Goal: Task Accomplishment & Management: Complete application form

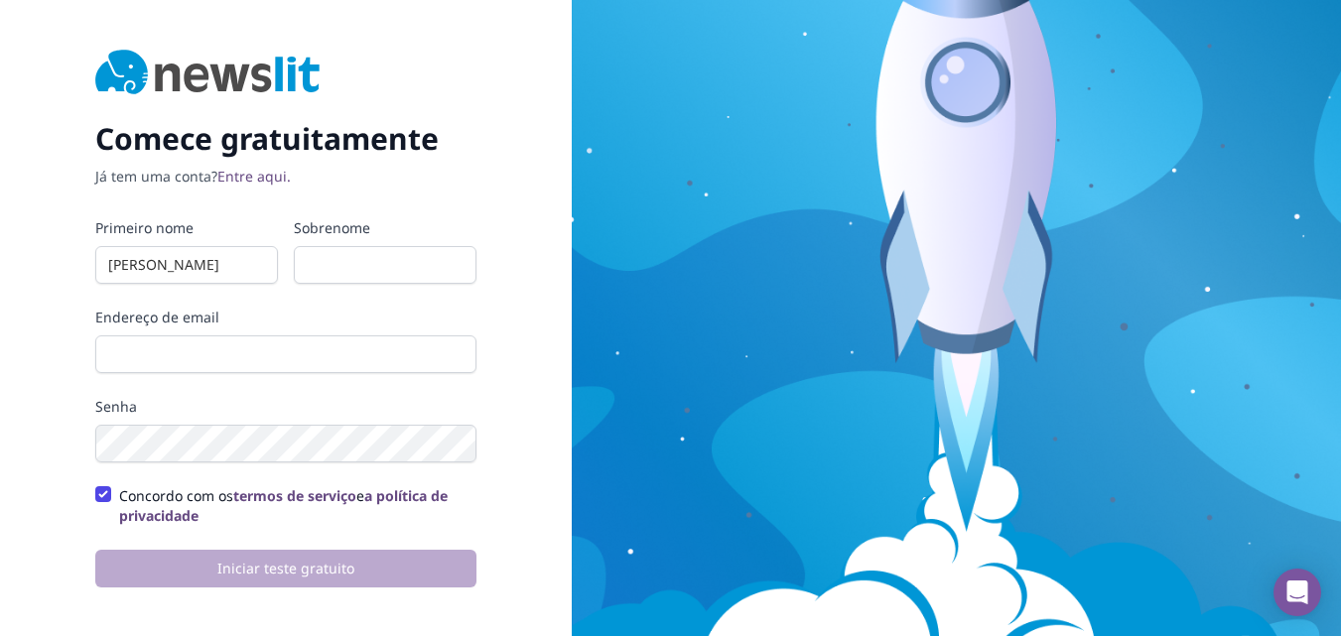
type input "[PERSON_NAME]"
click at [381, 264] on input "Sobrenome" at bounding box center [385, 265] width 183 height 38
type input "Ventura"
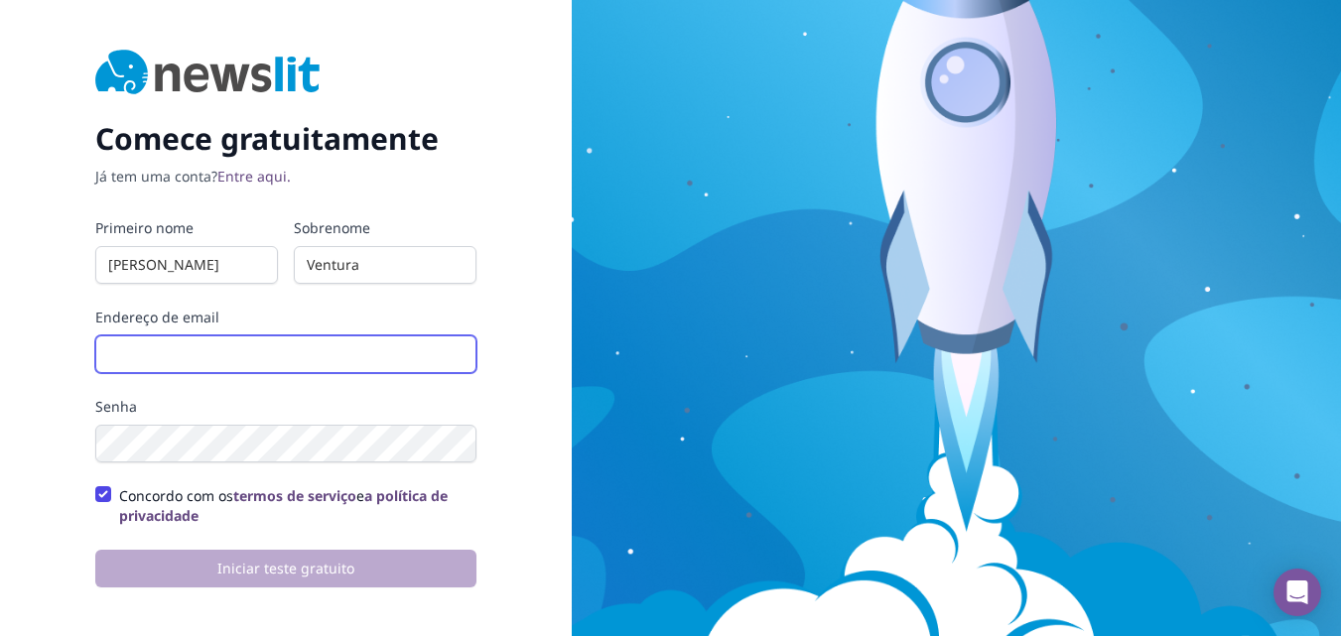
click at [220, 355] on input "Endereço de email" at bounding box center [285, 355] width 381 height 38
type input "[EMAIL_ADDRESS][DOMAIN_NAME]"
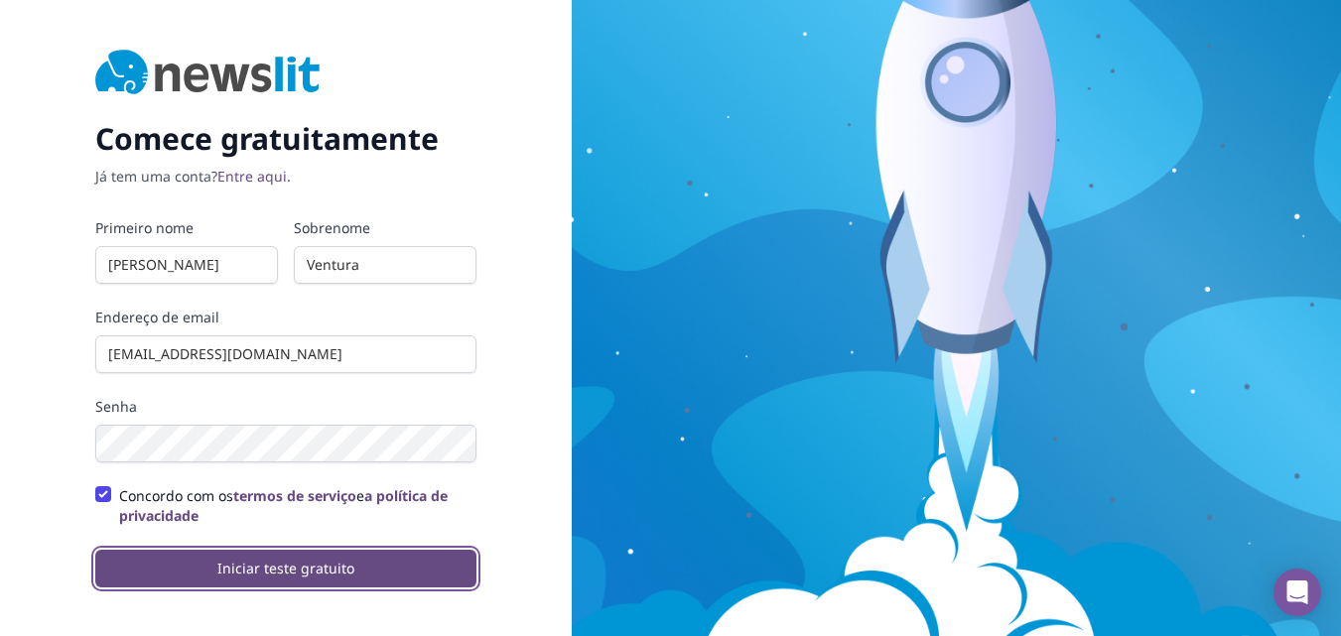
click at [290, 570] on font "Iniciar teste gratuito" at bounding box center [285, 568] width 137 height 19
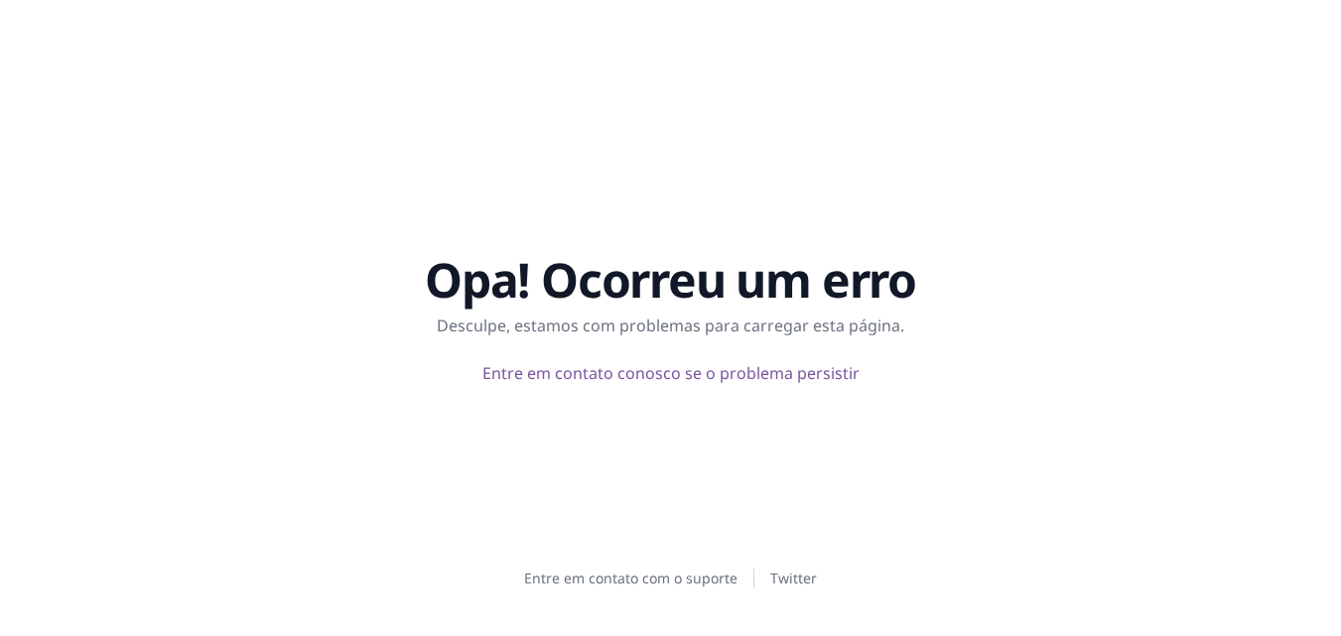
drag, startPoint x: 387, startPoint y: 108, endPoint x: 398, endPoint y: 111, distance: 11.3
click at [387, 108] on main "Opa! Ocorreu um erro Desculpe, estamos com problemas para carregar esta página.…" at bounding box center [671, 316] width 1271 height 505
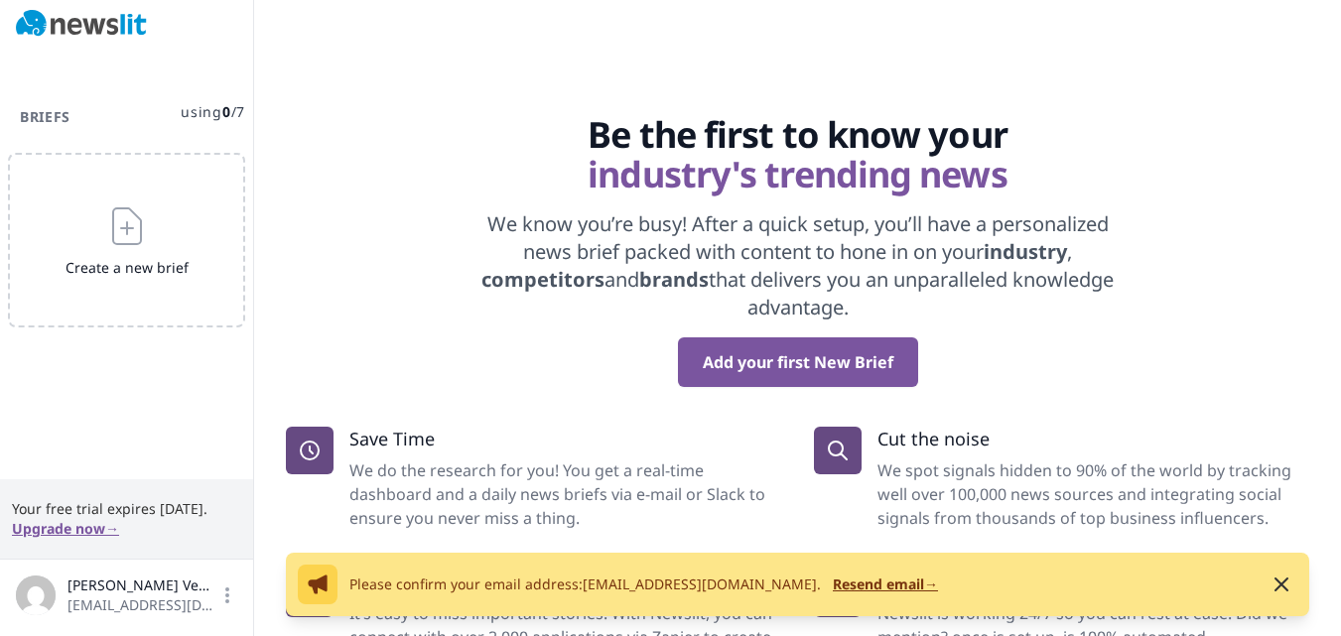
click at [482, 99] on div "Be the first to know your industry's trending news We know you’re busy! After a…" at bounding box center [797, 318] width 1087 height 636
drag, startPoint x: 1273, startPoint y: 126, endPoint x: 1277, endPoint y: 115, distance: 11.6
click at [1274, 123] on span "Be the first to know your" at bounding box center [797, 135] width 1023 height 40
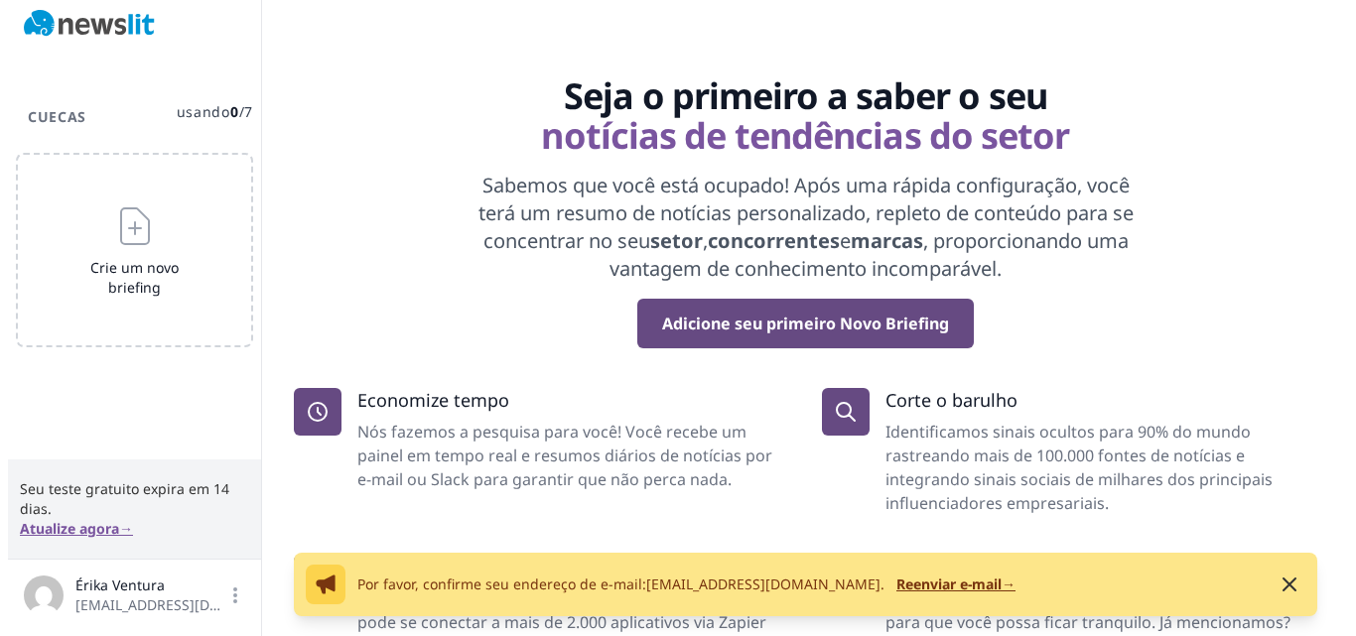
scroll to position [61, 0]
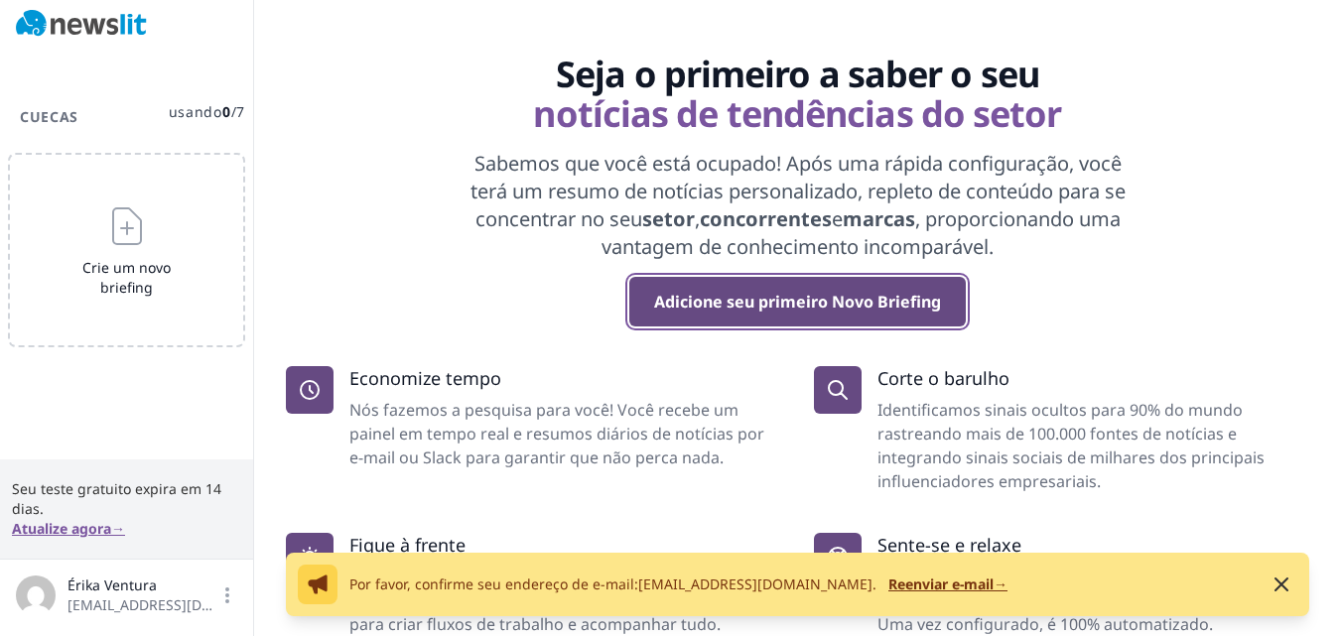
click at [740, 311] on font "Adicione seu primeiro Novo Briefing" at bounding box center [797, 302] width 287 height 22
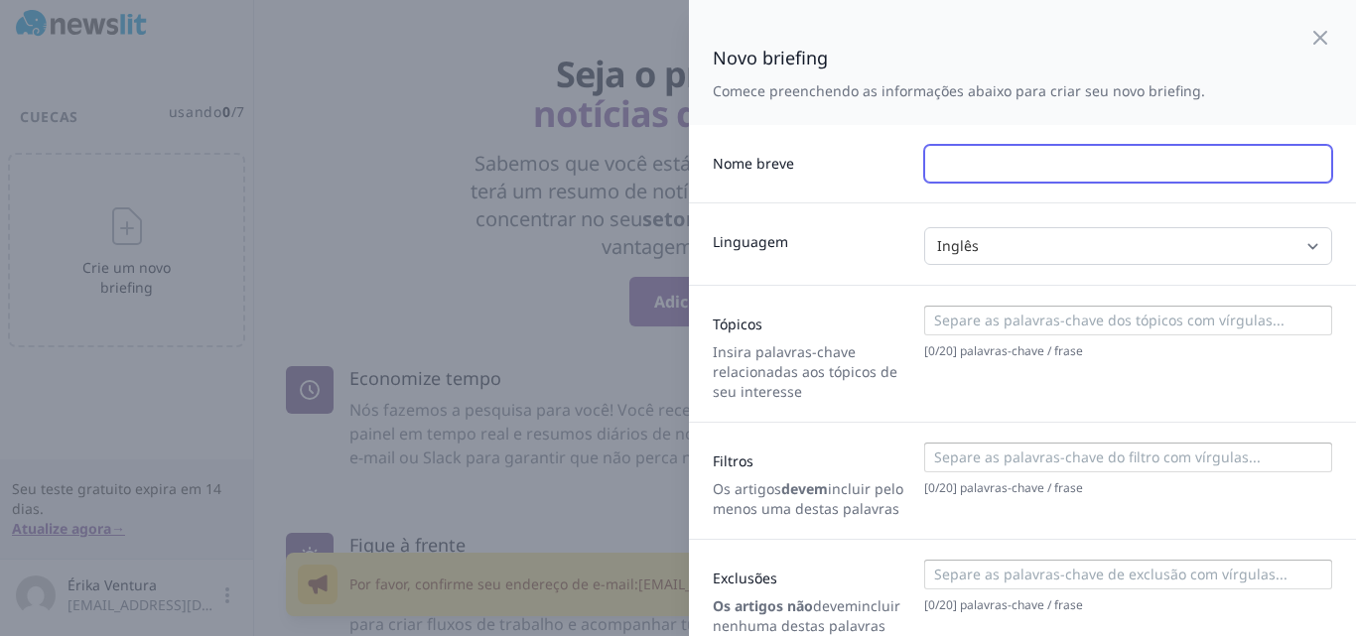
click at [1006, 168] on input "text" at bounding box center [1128, 164] width 408 height 38
type input "[PERSON_NAME]"
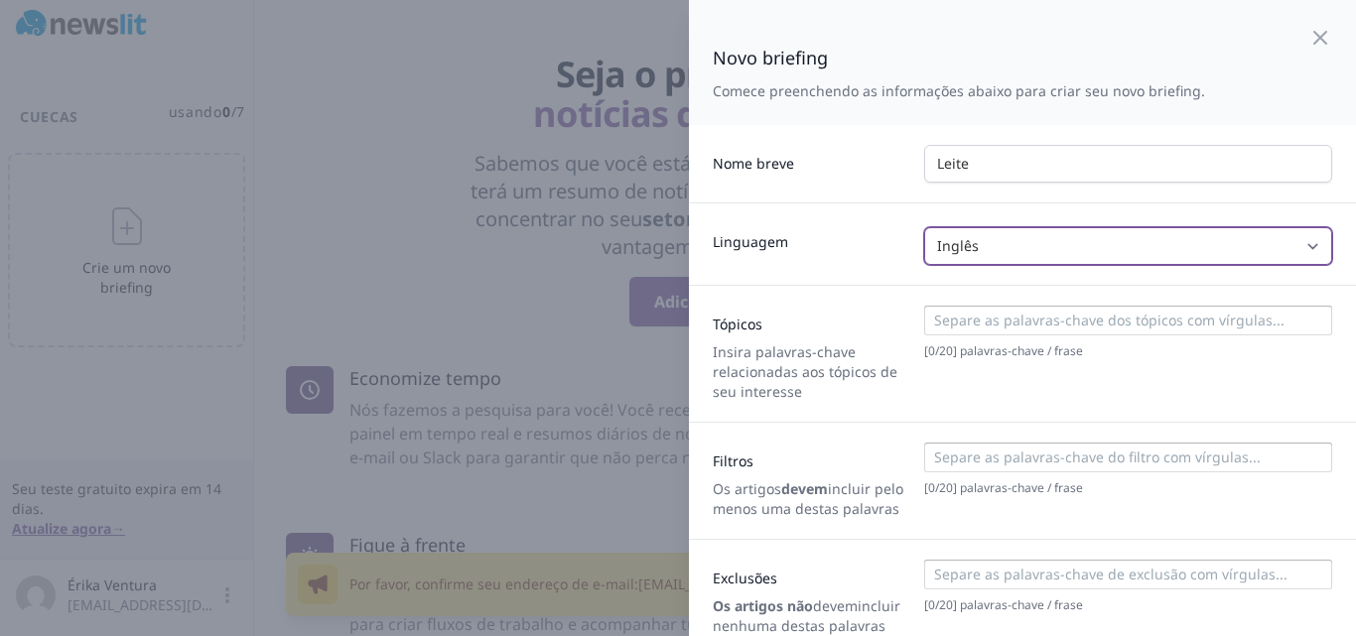
click at [987, 252] on select "Inglês Espanhol italiano Alemão Francês Qualquer" at bounding box center [1128, 246] width 408 height 38
click at [1002, 249] on select "Inglês Espanhol italiano Alemão Francês Qualquer" at bounding box center [1128, 246] width 408 height 38
click at [924, 227] on select "Inglês Espanhol italiano Alemão Francês Qualquer" at bounding box center [1128, 246] width 408 height 38
click at [973, 245] on select "Inglês Espanhol italiano Alemão Francês Qualquer" at bounding box center [1128, 246] width 408 height 38
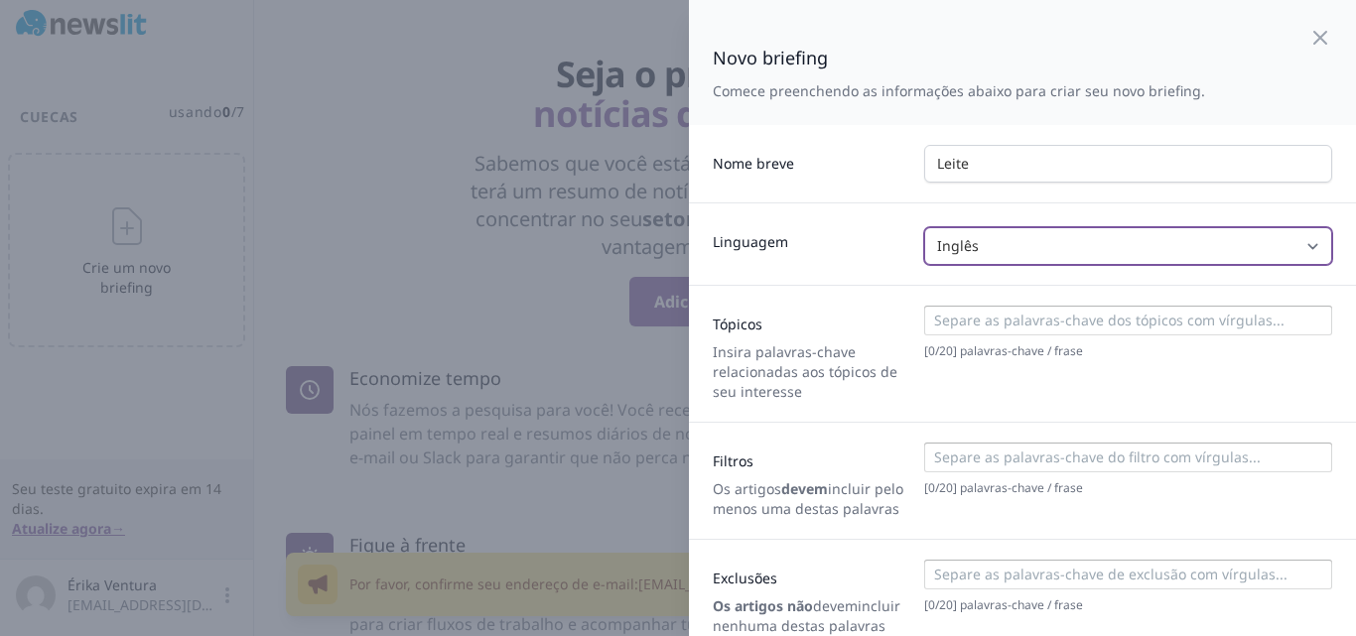
click at [924, 227] on select "Inglês Espanhol italiano Alemão Francês Qualquer" at bounding box center [1128, 246] width 408 height 38
click at [955, 248] on select "Inglês Espanhol italiano Alemão Francês Qualquer" at bounding box center [1128, 246] width 408 height 38
click at [924, 227] on select "Inglês Espanhol italiano Alemão Francês Qualquer" at bounding box center [1128, 246] width 408 height 38
click at [968, 259] on select "Inglês Espanhol italiano Alemão Francês Qualquer" at bounding box center [1128, 246] width 408 height 38
select select "ENGLISH"
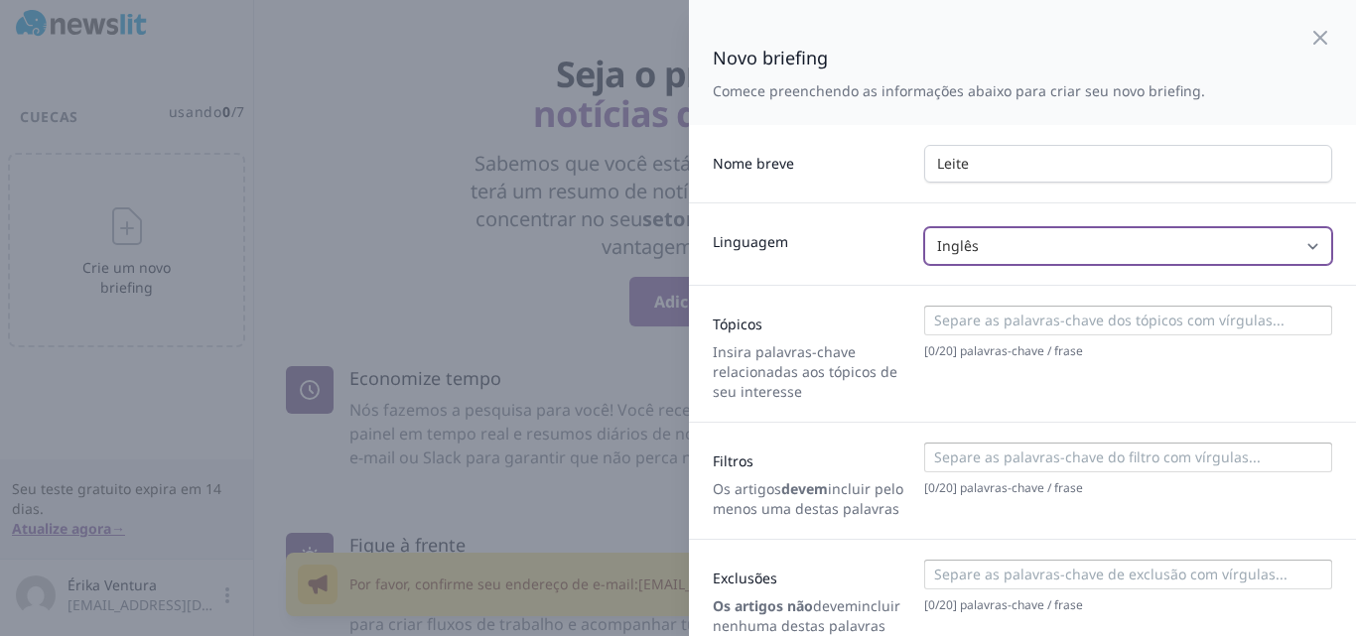
click at [924, 227] on select "Inglês Espanhol italiano Alemão Francês Qualquer" at bounding box center [1128, 246] width 408 height 38
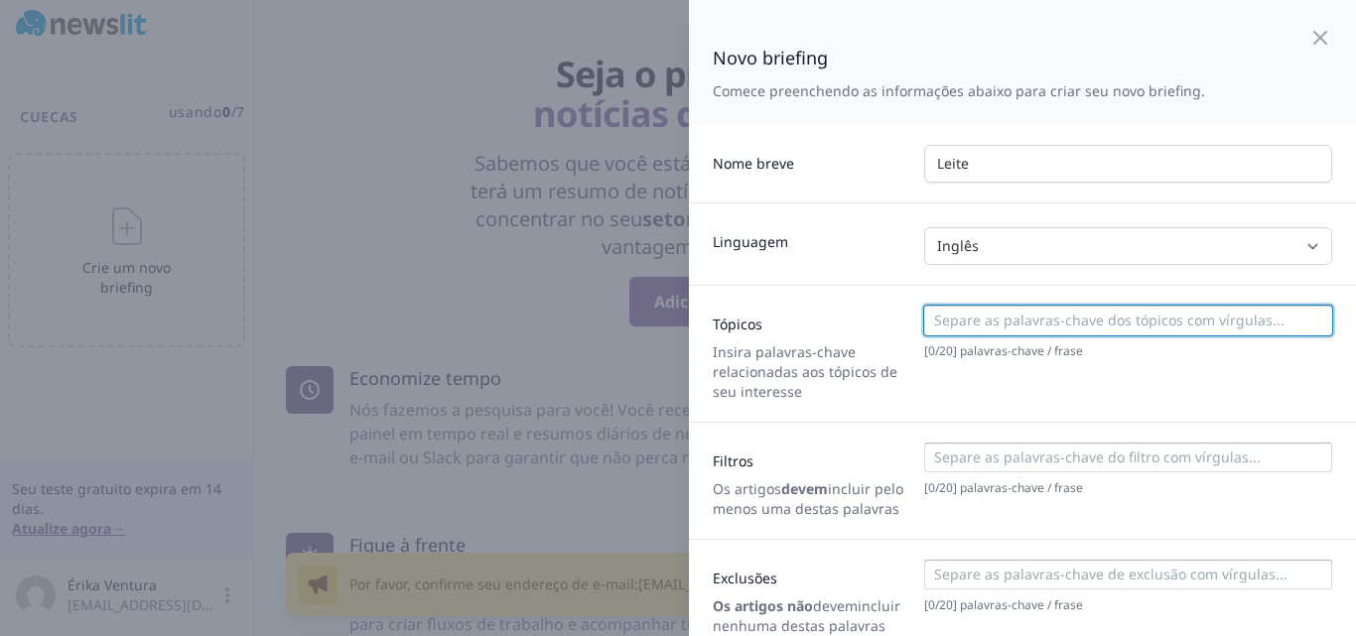
click at [996, 325] on input at bounding box center [1127, 321] width 396 height 20
type input "l"
type input "{"
type input "]"
type input "}"
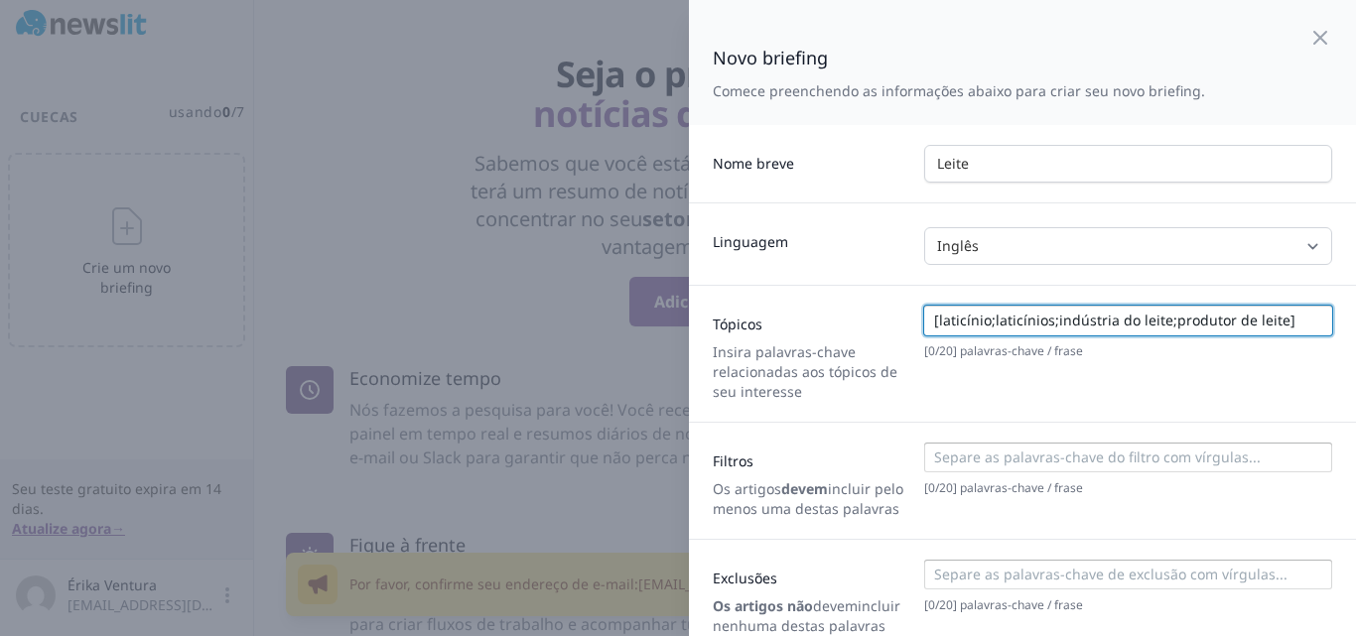
type input "[laticínio;laticínios;indústria do leite;produtor de leite]"
click at [1135, 415] on div "Tópicos Insira palavras-chave relacionadas aos tópicos de seu interesse [ 0 / 2…" at bounding box center [1022, 353] width 667 height 137
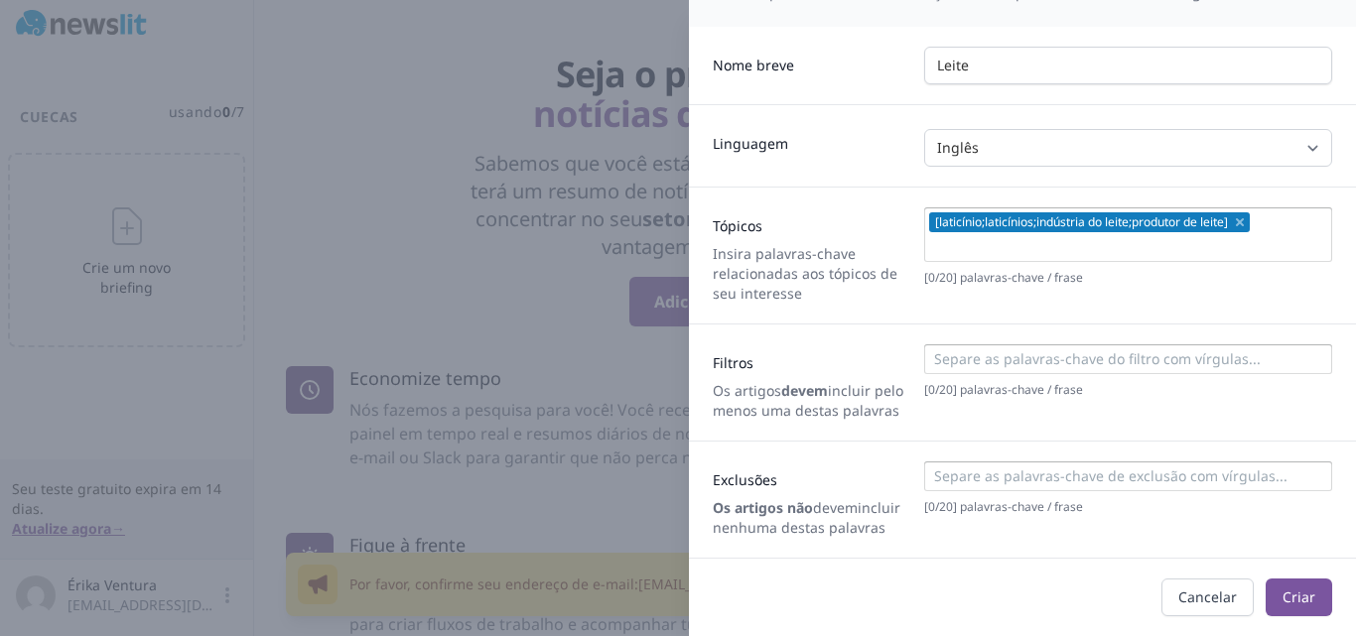
scroll to position [138, 0]
click at [1283, 597] on font "Criar" at bounding box center [1299, 597] width 33 height 19
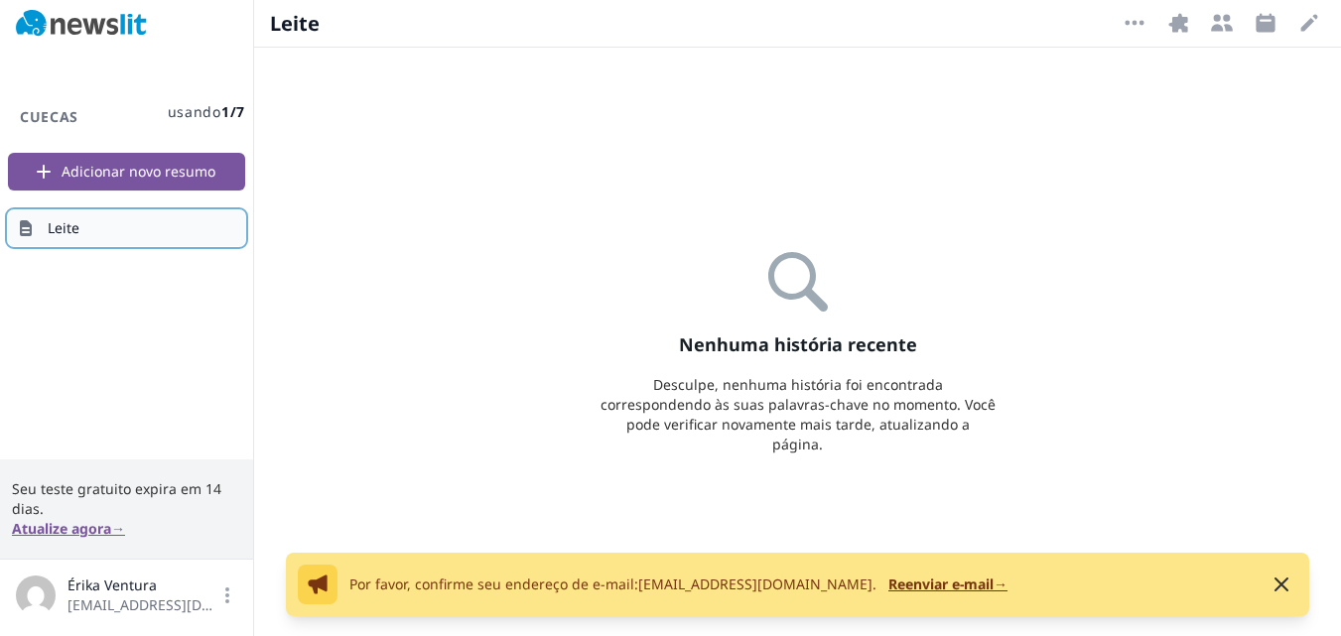
click at [115, 229] on link "[PERSON_NAME]" at bounding box center [126, 228] width 237 height 36
click at [72, 223] on font "[PERSON_NAME]" at bounding box center [64, 227] width 32 height 19
